Goal: Find specific page/section: Find specific page/section

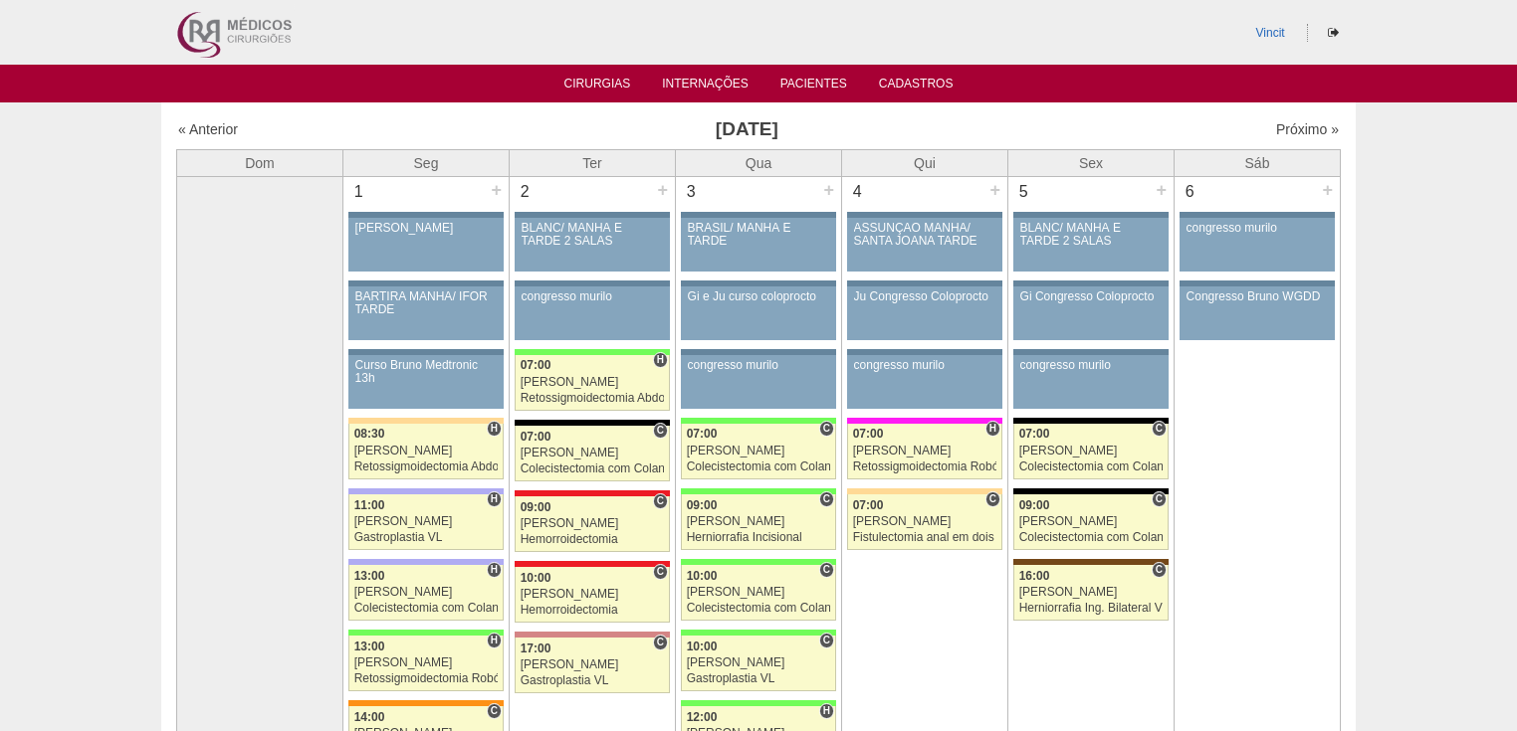
click at [207, 119] on div "« Anterior" at bounding box center [317, 129] width 279 height 20
click at [204, 125] on link "« Anterior" at bounding box center [208, 129] width 60 height 16
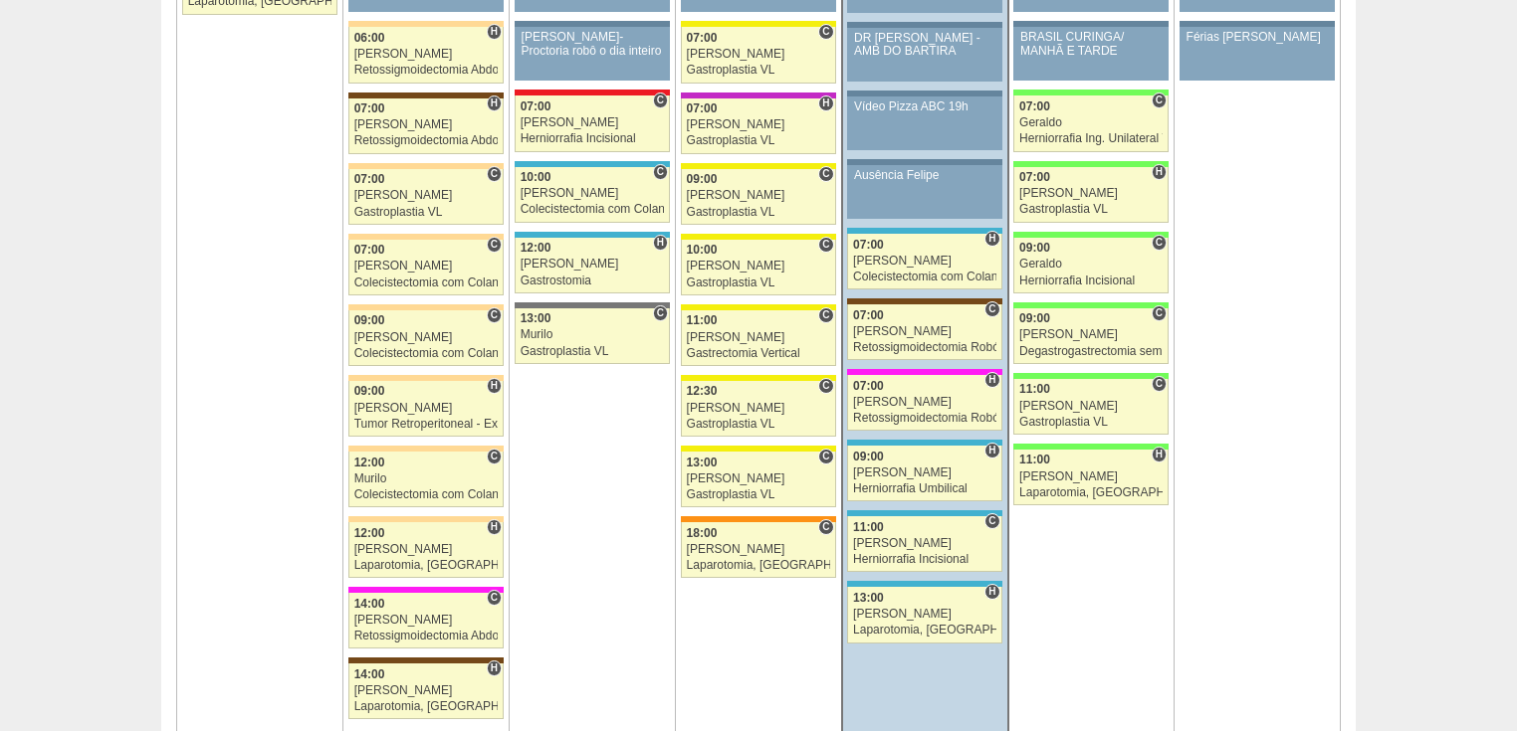
scroll to position [2468, 0]
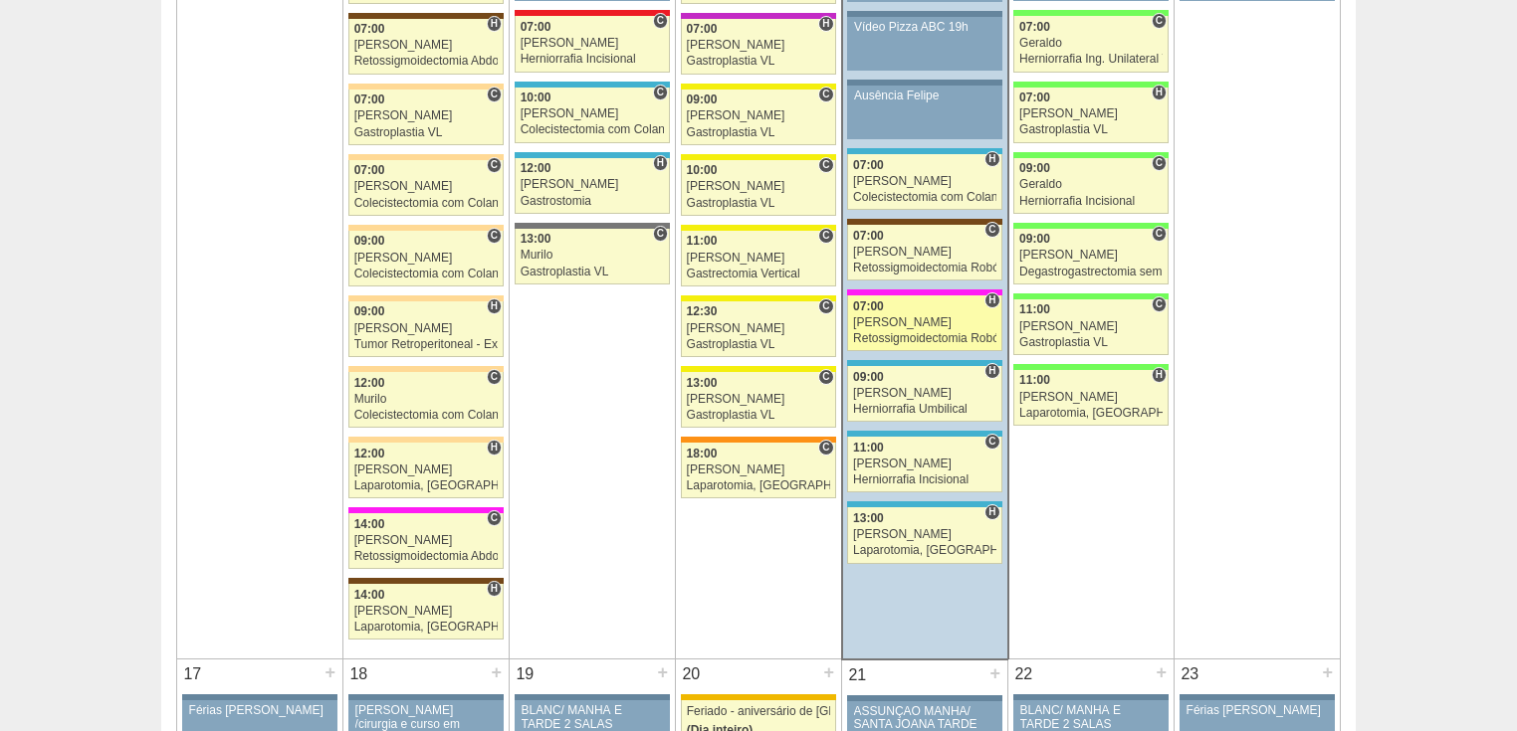
click at [887, 332] on div "Retossigmoidectomia Robótica" at bounding box center [924, 338] width 143 height 13
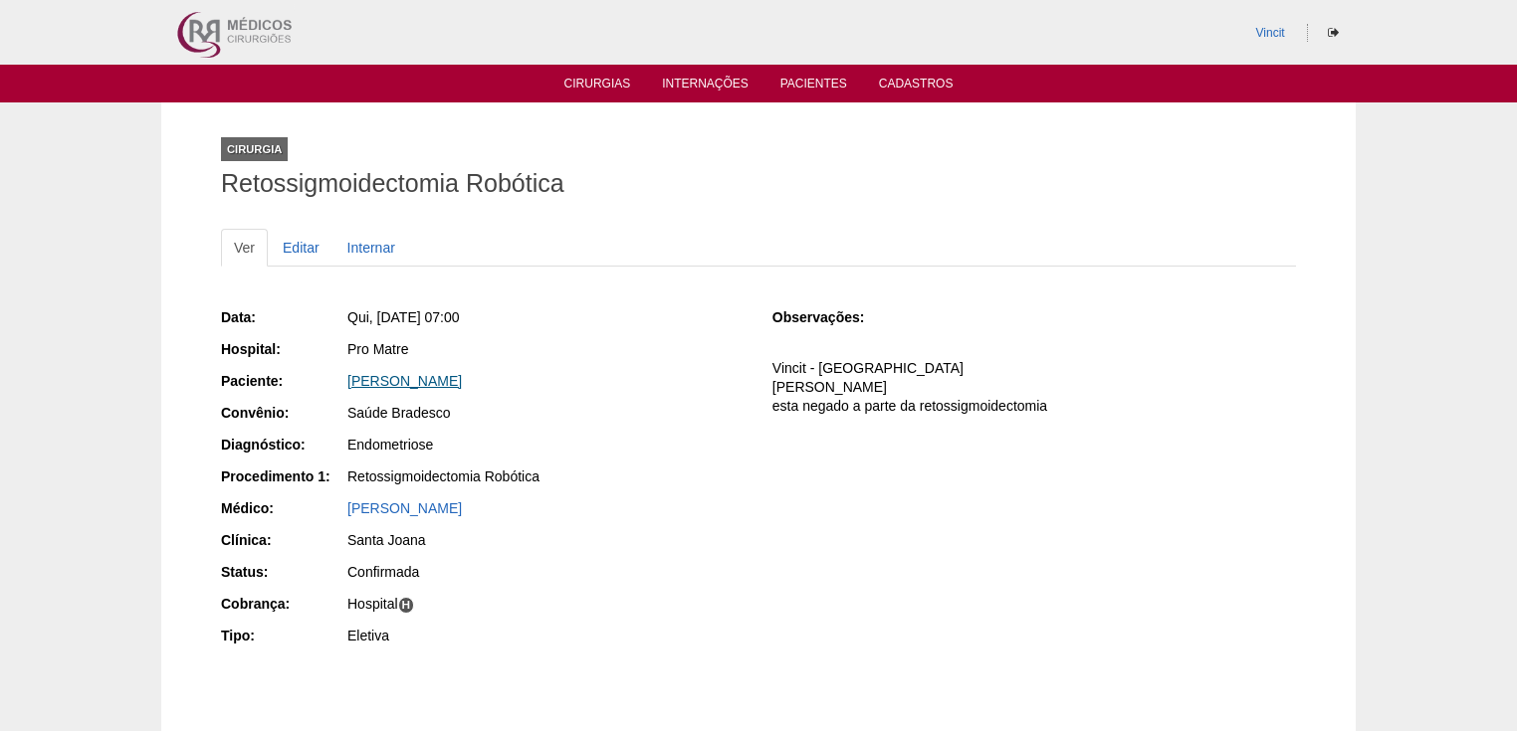
click at [427, 373] on link "ANA PAULA BIGHETTI" at bounding box center [404, 381] width 114 height 16
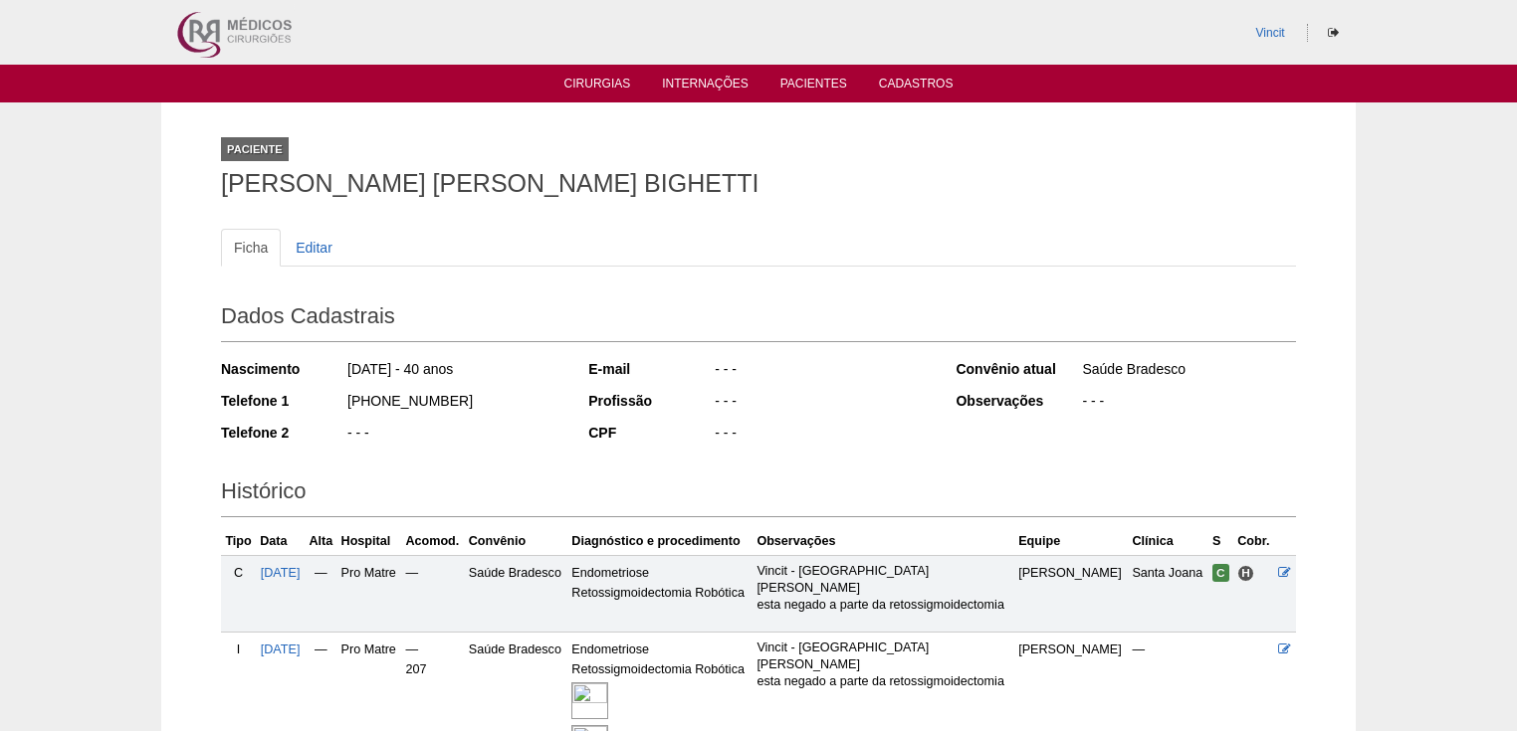
click at [608, 699] on img at bounding box center [589, 701] width 37 height 37
